Goal: Task Accomplishment & Management: Use online tool/utility

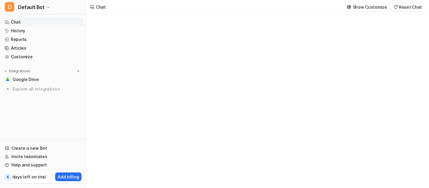
type textarea "**********"
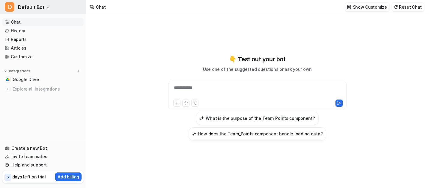
click at [46, 7] on icon "button" at bounding box center [48, 8] width 4 height 4
click at [22, 30] on link "History" at bounding box center [42, 31] width 81 height 8
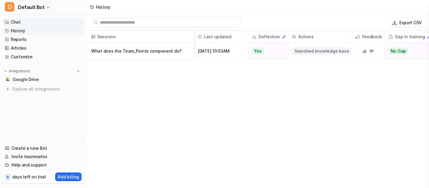
click at [15, 22] on link "Chat" at bounding box center [42, 22] width 81 height 8
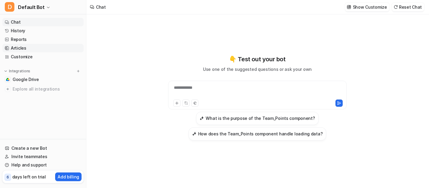
click at [18, 49] on link "Articles" at bounding box center [42, 48] width 81 height 8
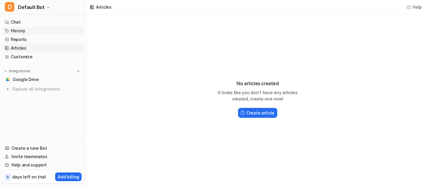
click at [18, 31] on link "History" at bounding box center [42, 31] width 81 height 8
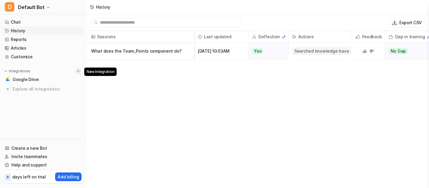
click at [79, 70] on img at bounding box center [78, 71] width 4 height 4
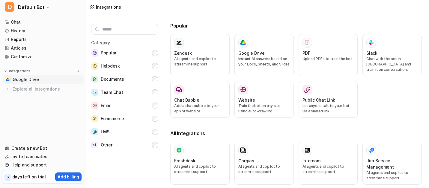
click at [30, 80] on span "Google Drive" at bounding box center [26, 80] width 26 height 6
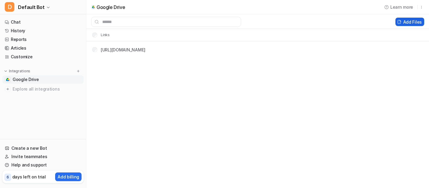
click at [408, 21] on button "Add Files" at bounding box center [409, 22] width 29 height 8
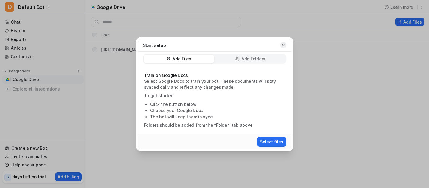
click at [282, 45] on icon "button" at bounding box center [283, 45] width 4 height 4
